Goal: Transaction & Acquisition: Purchase product/service

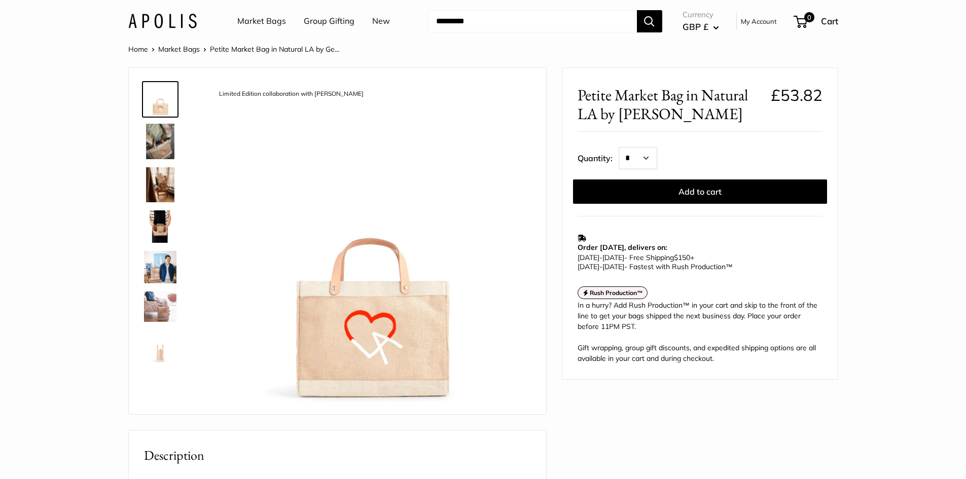
click at [157, 142] on img at bounding box center [160, 141] width 32 height 35
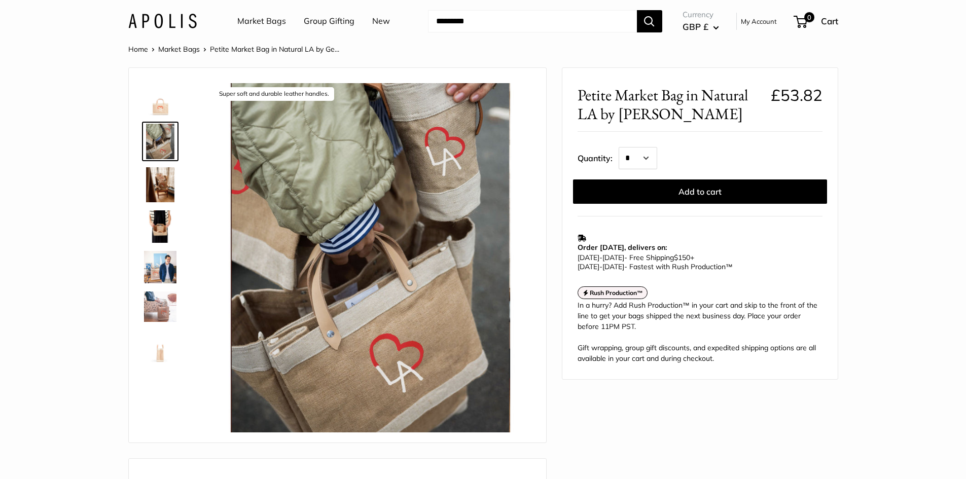
click at [154, 189] on img at bounding box center [160, 184] width 32 height 35
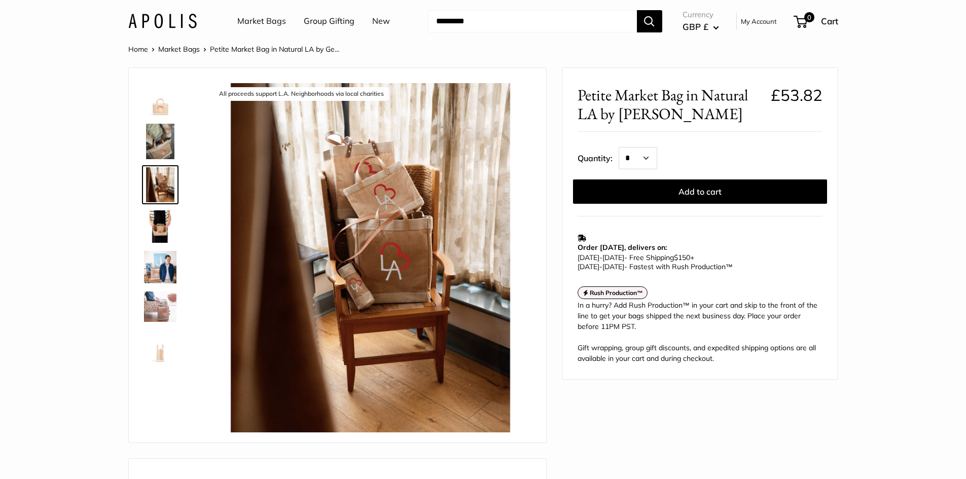
click at [168, 228] on img at bounding box center [160, 226] width 32 height 32
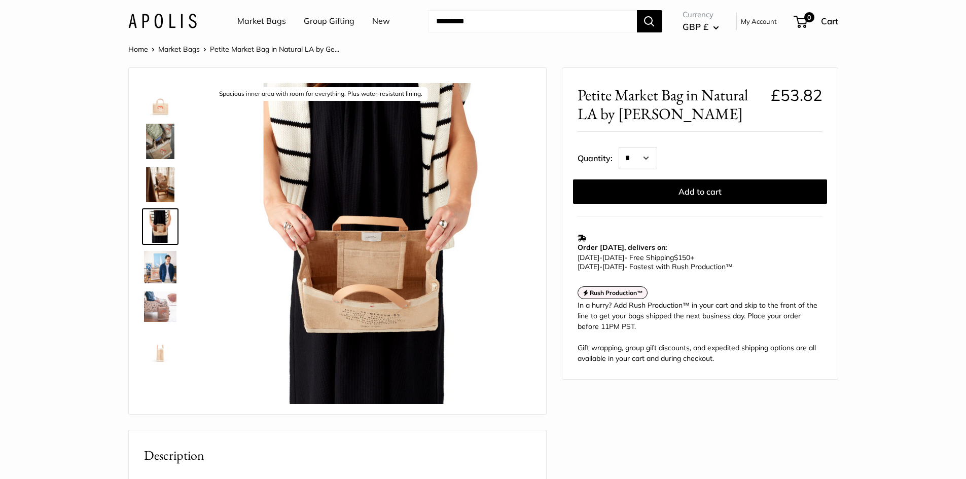
click at [167, 263] on img at bounding box center [160, 267] width 32 height 32
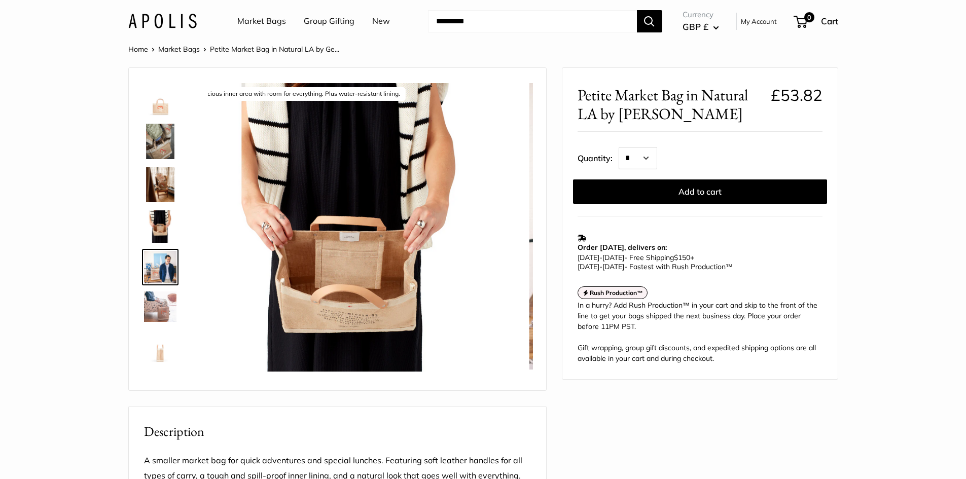
scroll to position [37, 0]
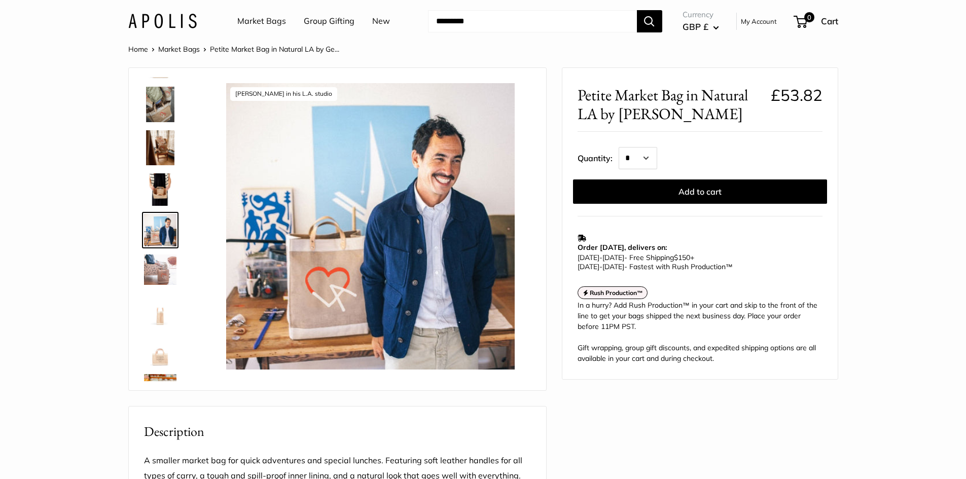
click at [168, 276] on img at bounding box center [160, 269] width 32 height 30
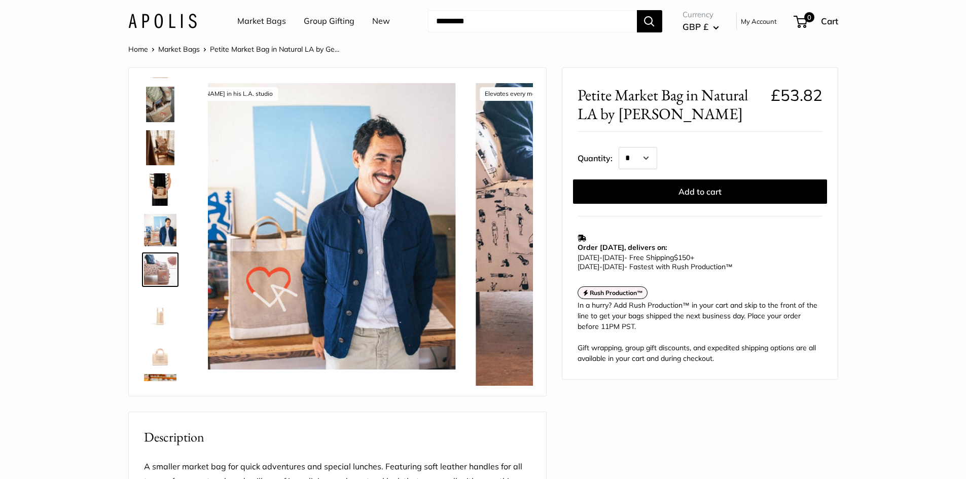
scroll to position [77, 0]
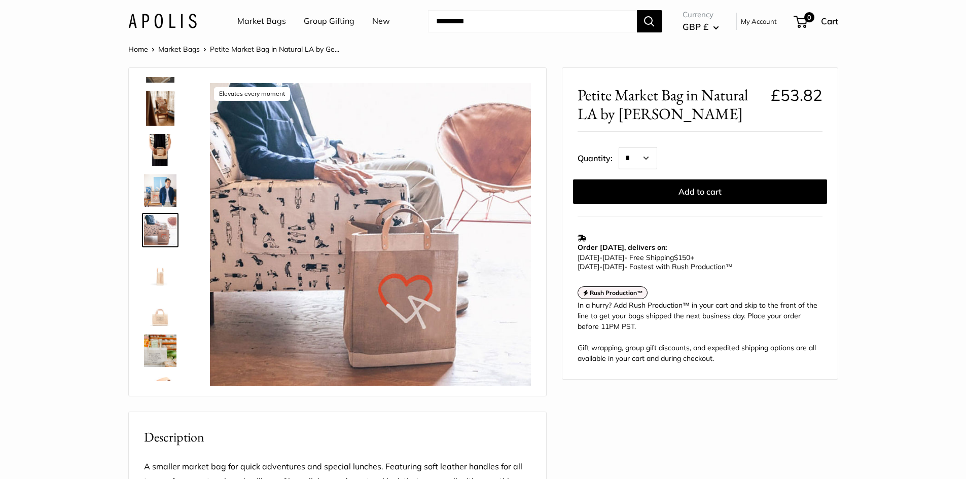
click at [168, 276] on img at bounding box center [160, 269] width 32 height 32
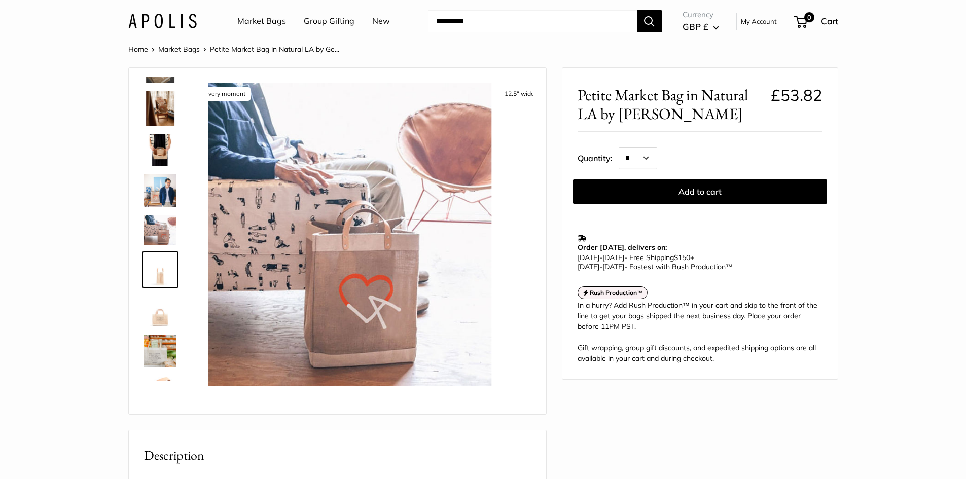
scroll to position [116, 0]
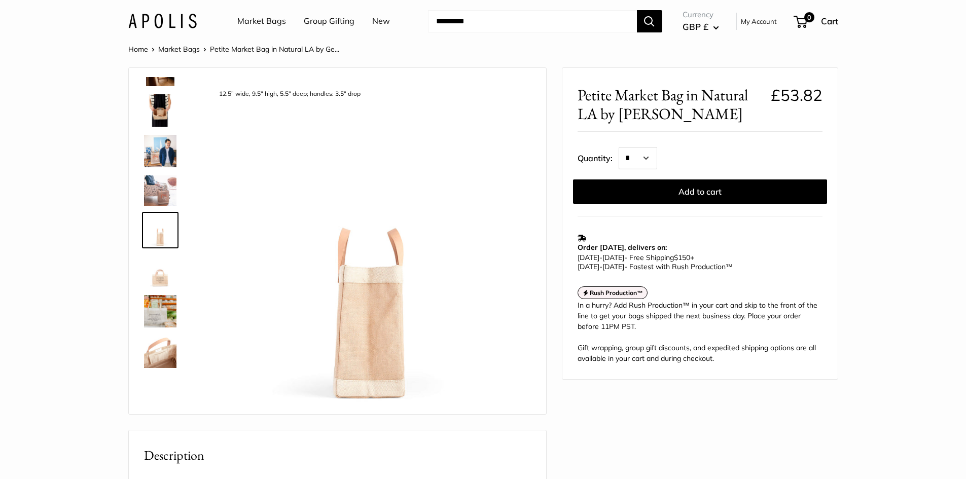
click at [168, 276] on img at bounding box center [160, 270] width 32 height 32
